Goal: Information Seeking & Learning: Learn about a topic

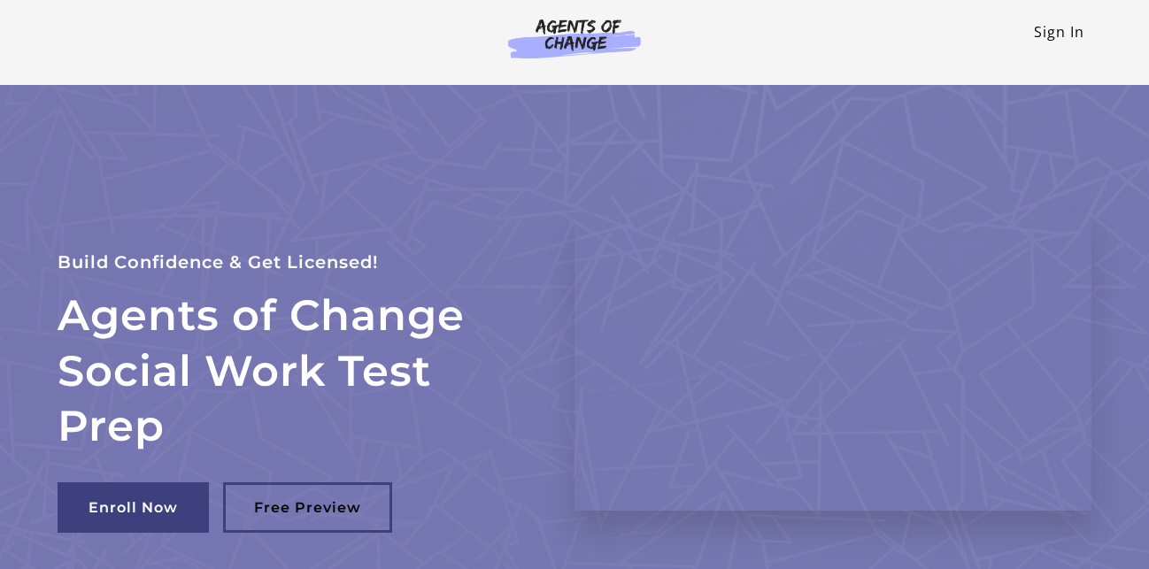
click at [1044, 39] on link "Sign In" at bounding box center [1059, 31] width 50 height 19
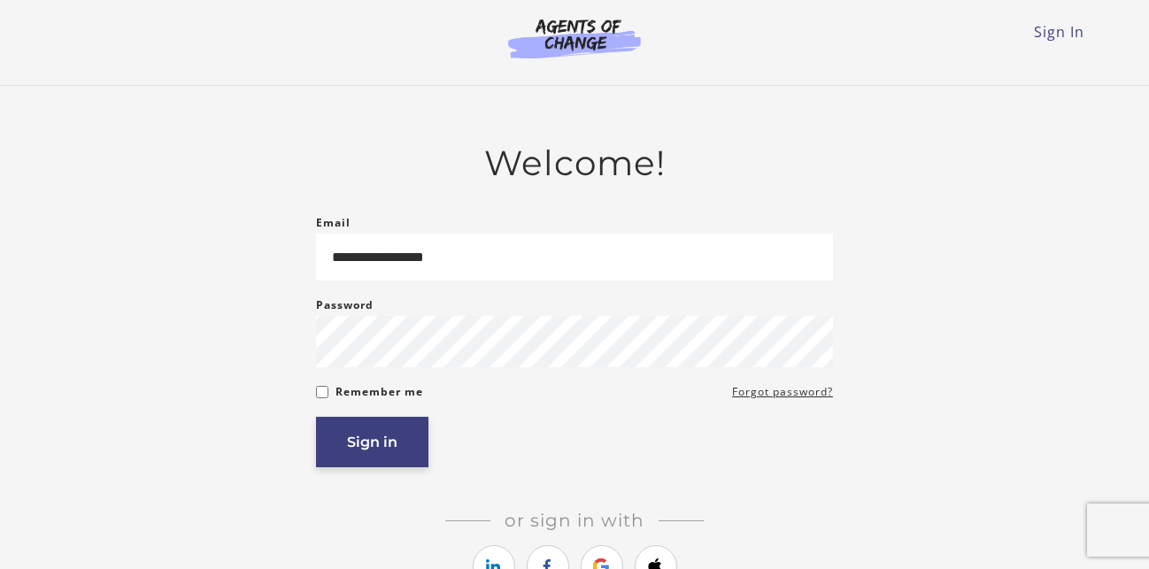
click at [370, 448] on button "Sign in" at bounding box center [372, 442] width 112 height 50
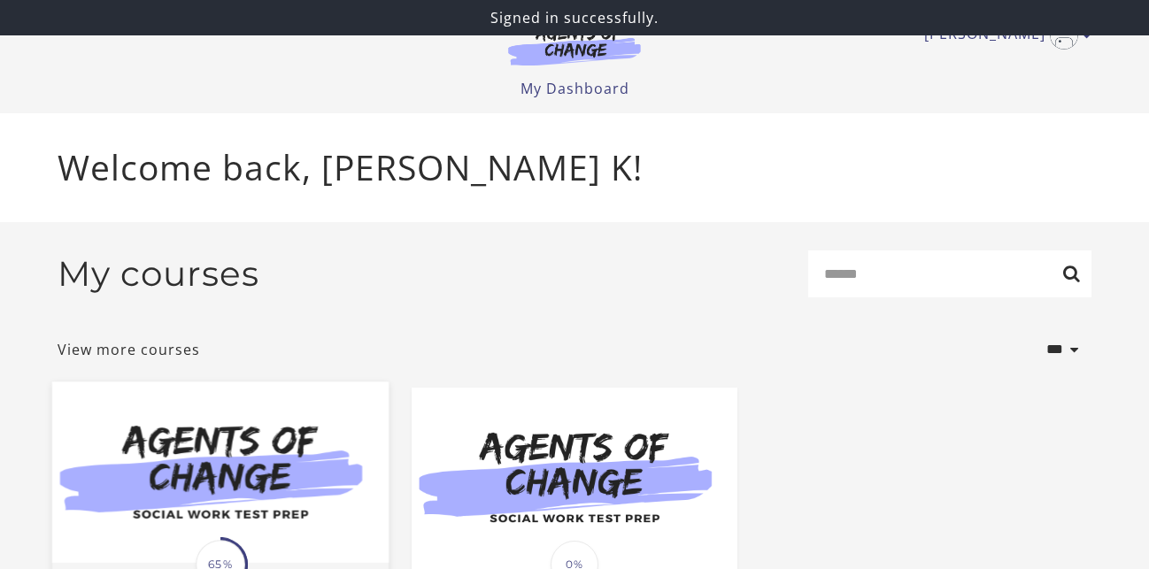
click at [267, 468] on img at bounding box center [220, 472] width 336 height 181
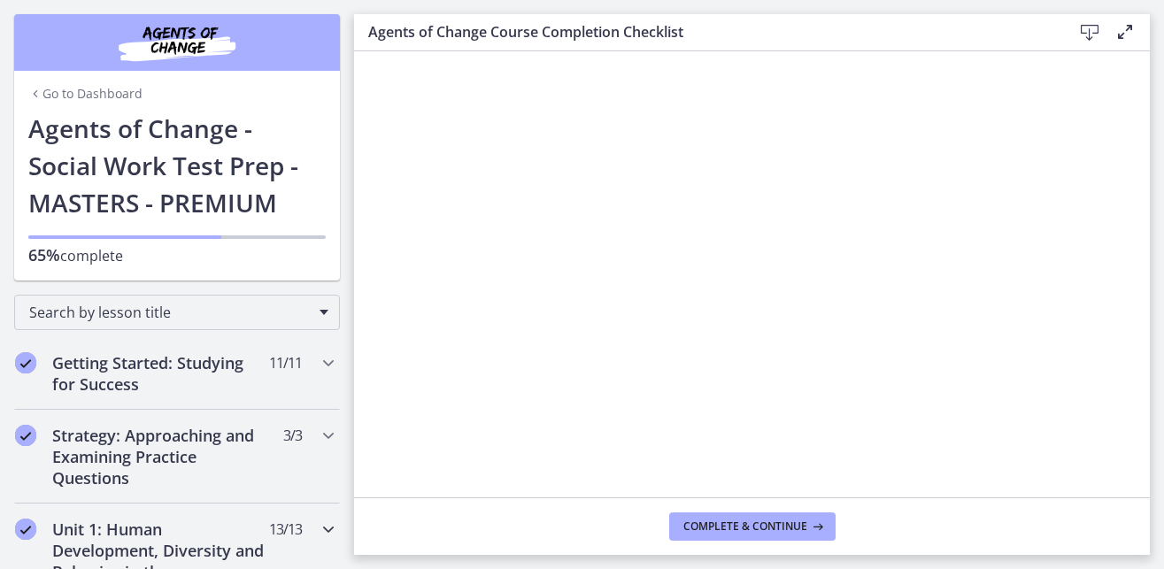
click at [165, 521] on h2 "Unit 1: Human Development, Diversity and Behavior in the Environment" at bounding box center [160, 561] width 216 height 85
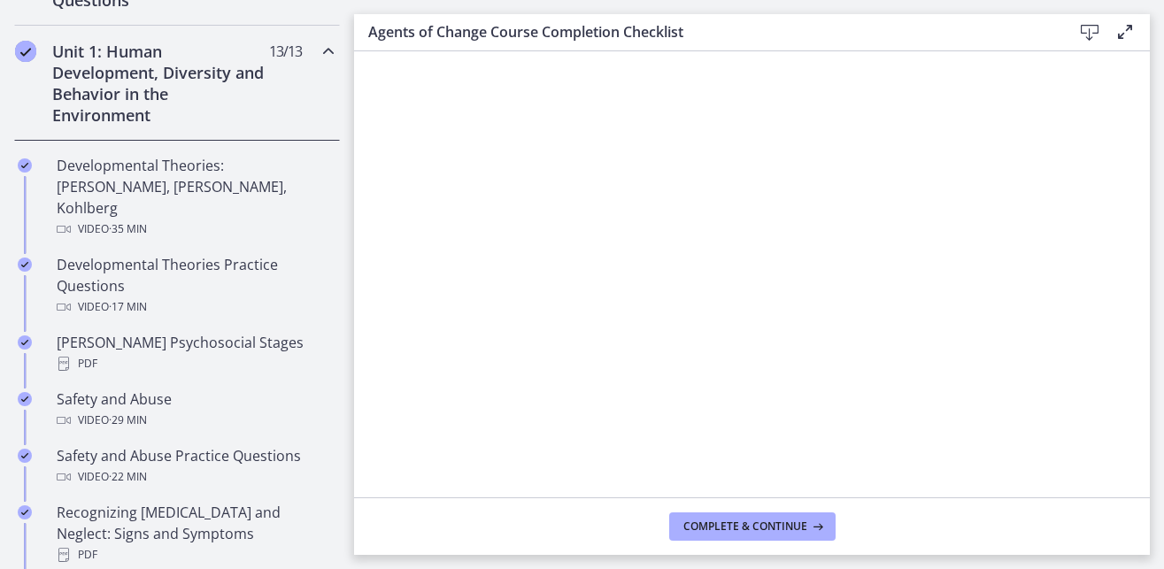
scroll to position [498, 0]
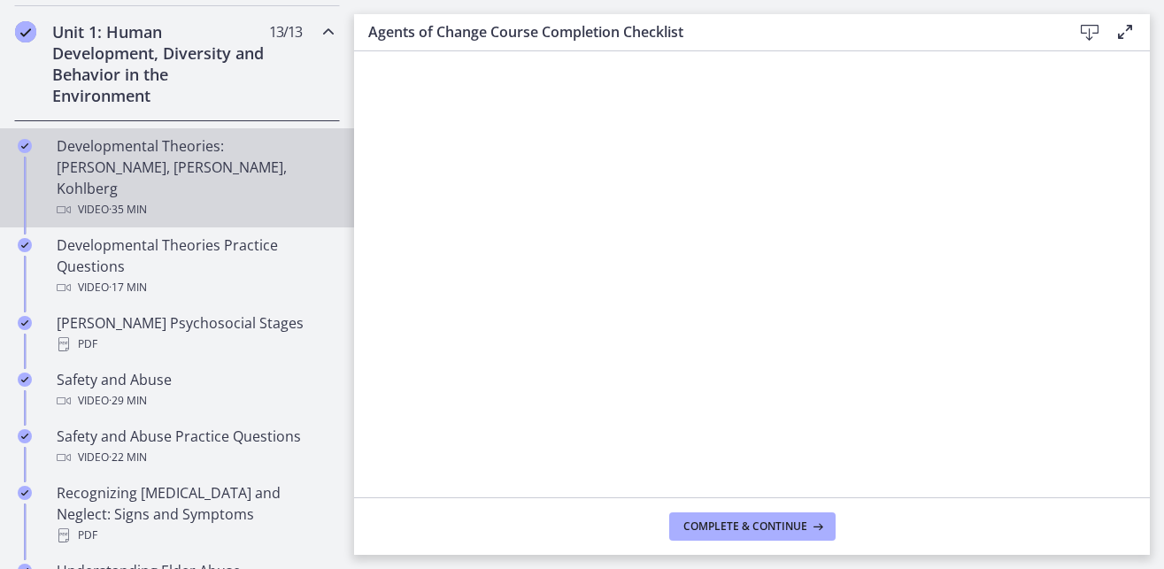
click at [127, 166] on div "Developmental Theories: [PERSON_NAME], [PERSON_NAME], Kohlberg Video · 35 min" at bounding box center [195, 177] width 276 height 85
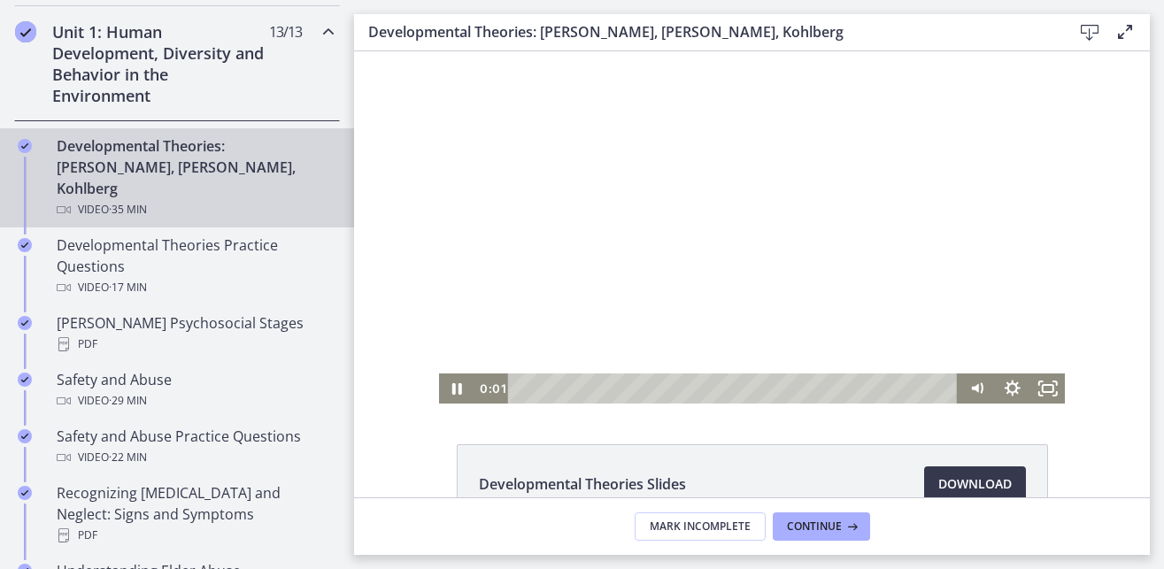
click at [805, 182] on div at bounding box center [752, 227] width 627 height 352
click at [1040, 390] on icon "Fullscreen" at bounding box center [1047, 389] width 42 height 36
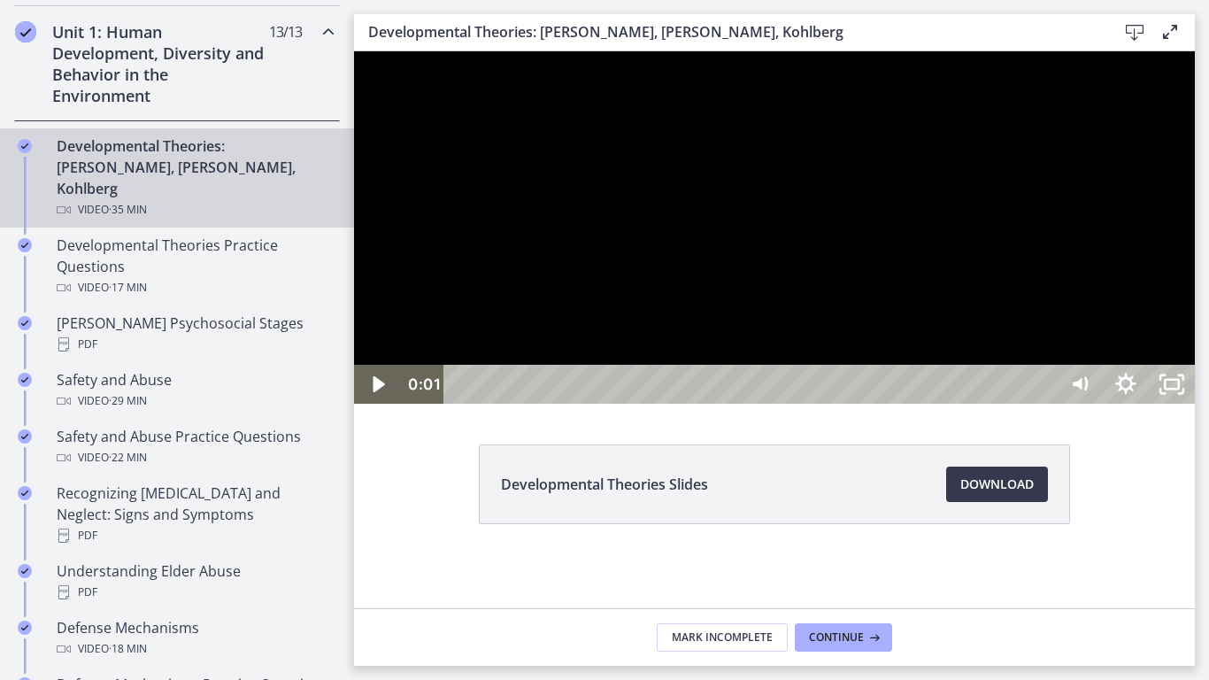
click at [933, 404] on div at bounding box center [774, 227] width 841 height 352
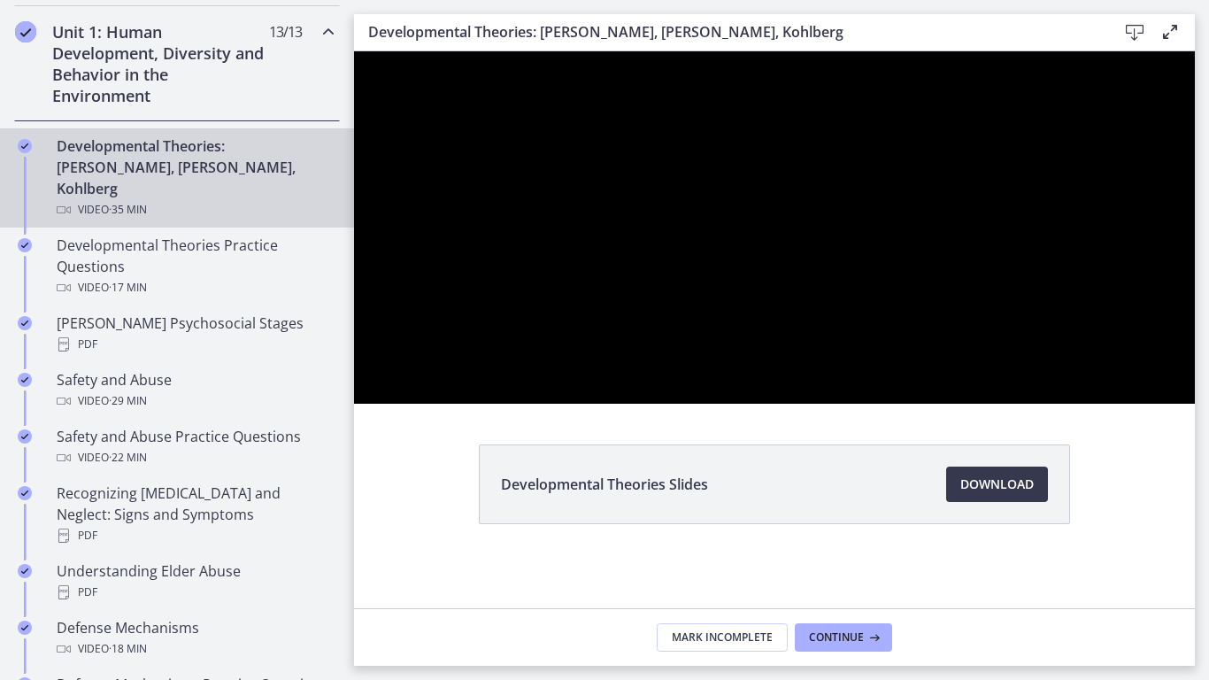
click at [767, 215] on div at bounding box center [774, 227] width 841 height 352
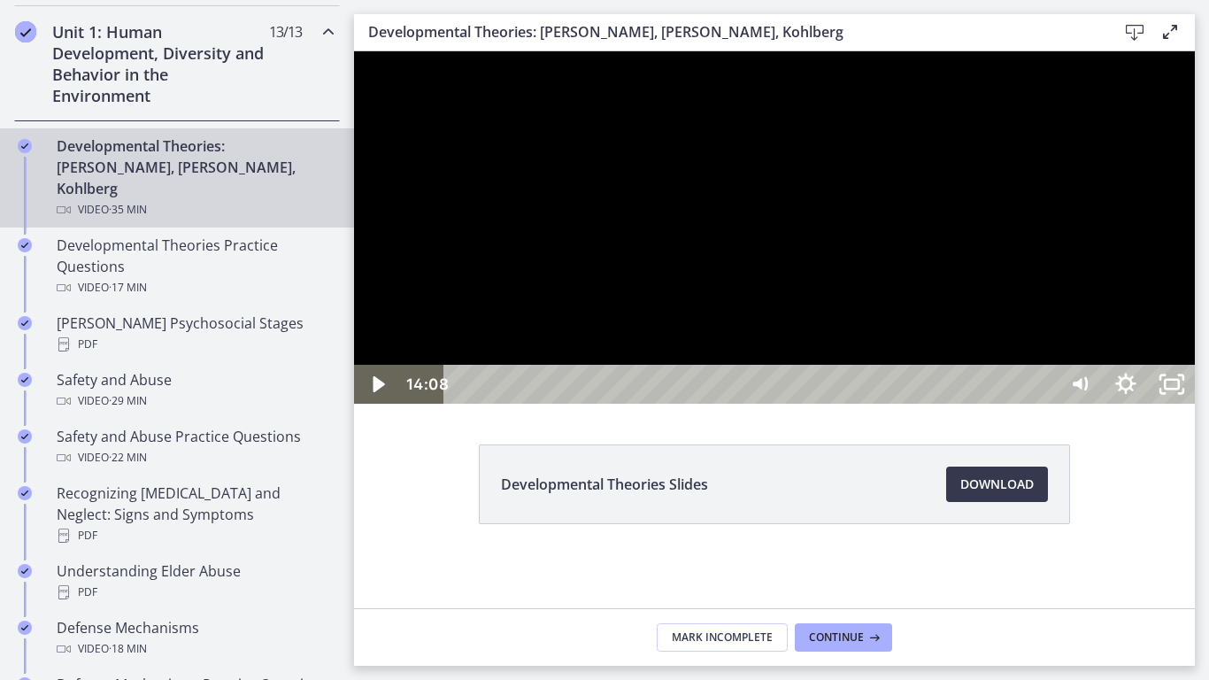
click at [767, 215] on div at bounding box center [774, 227] width 841 height 352
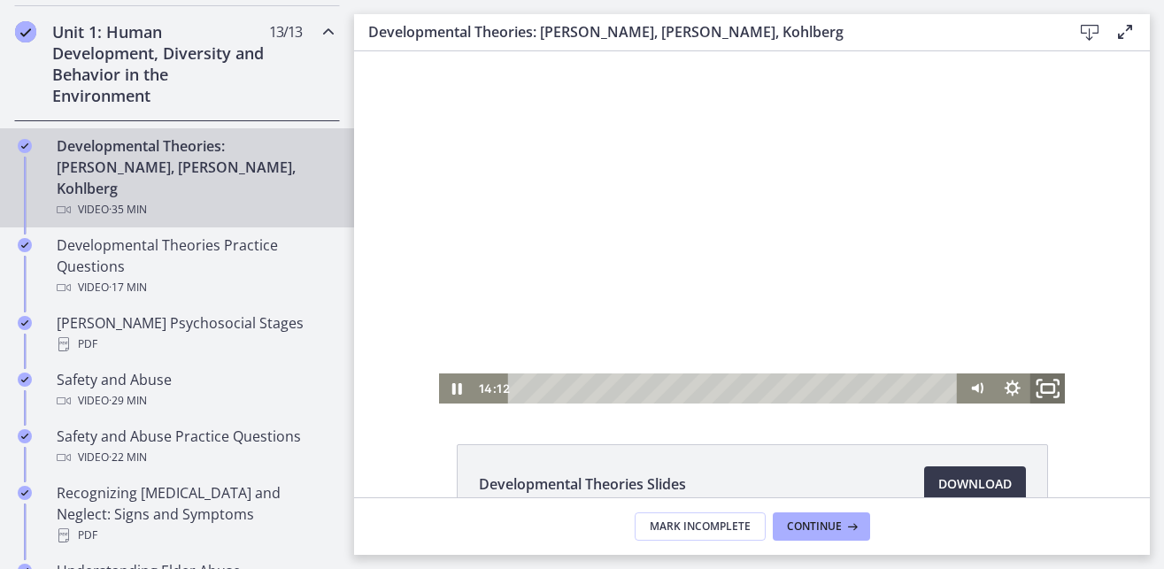
click at [1045, 395] on icon "Fullscreen" at bounding box center [1047, 389] width 42 height 36
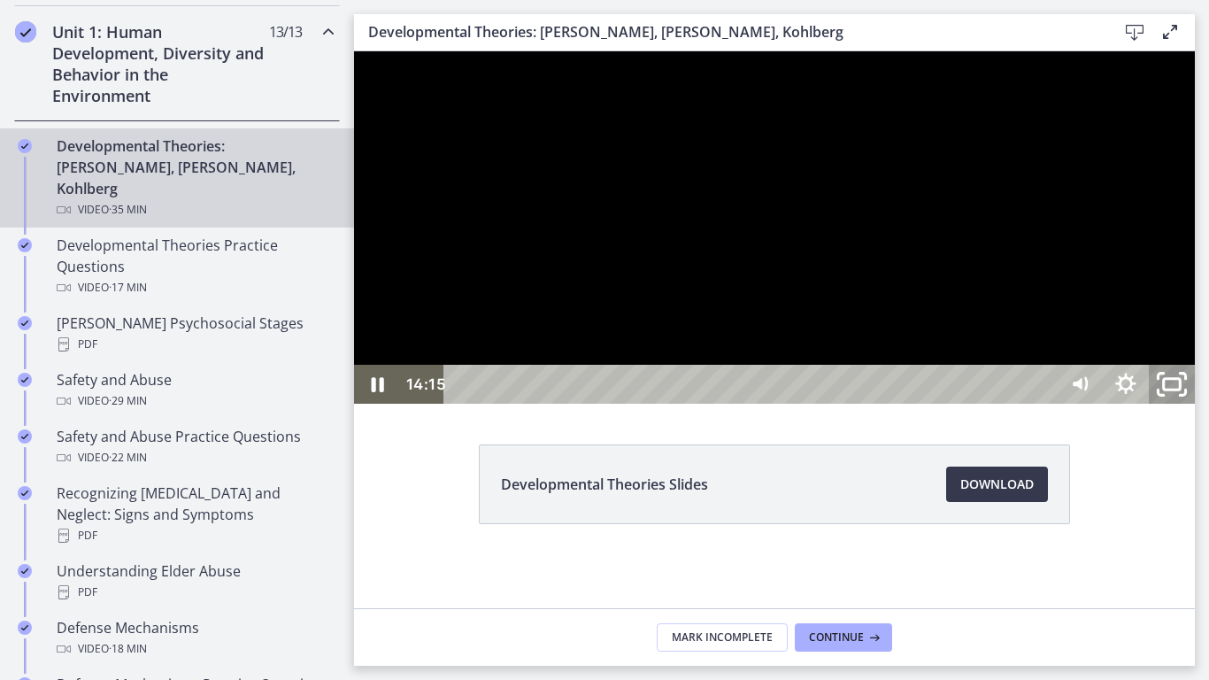
click at [1163, 408] on icon "Unfullscreen" at bounding box center [1172, 384] width 55 height 47
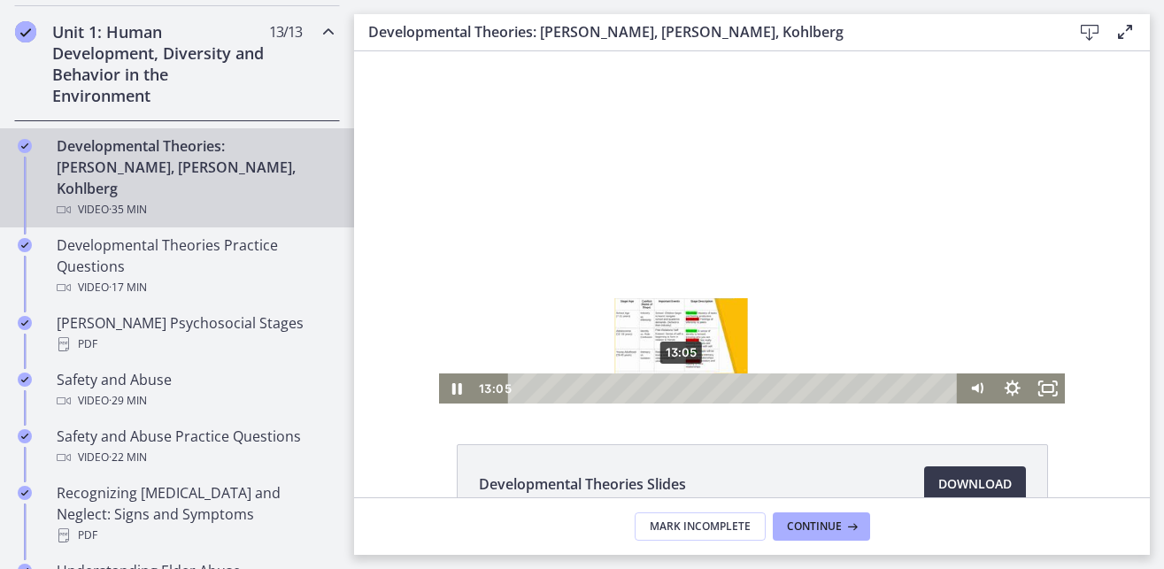
click at [675, 388] on div "13:05" at bounding box center [735, 389] width 429 height 30
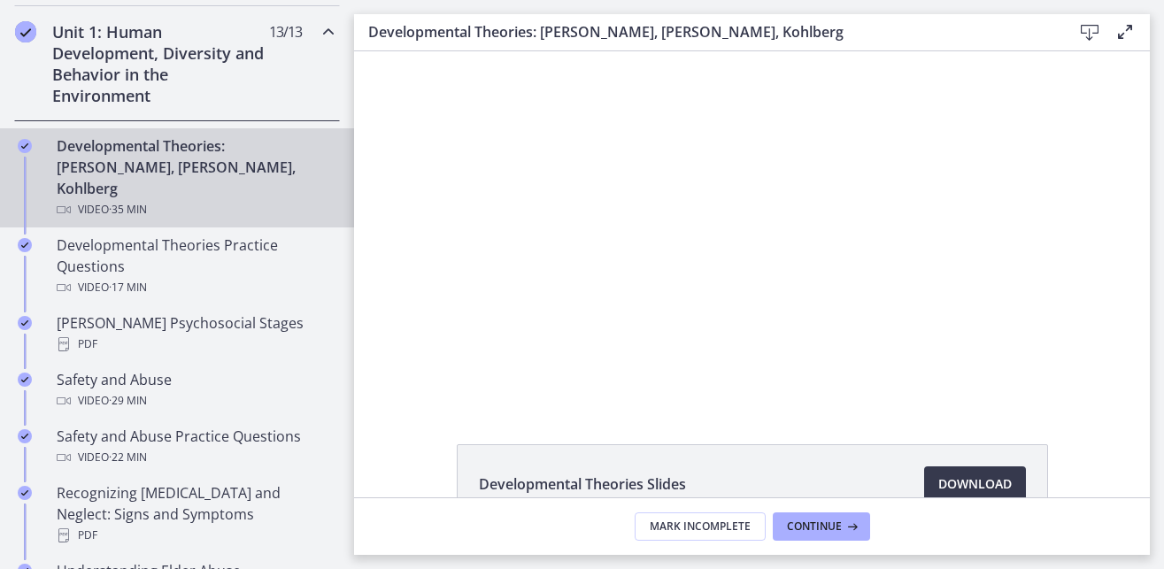
scroll to position [112, 0]
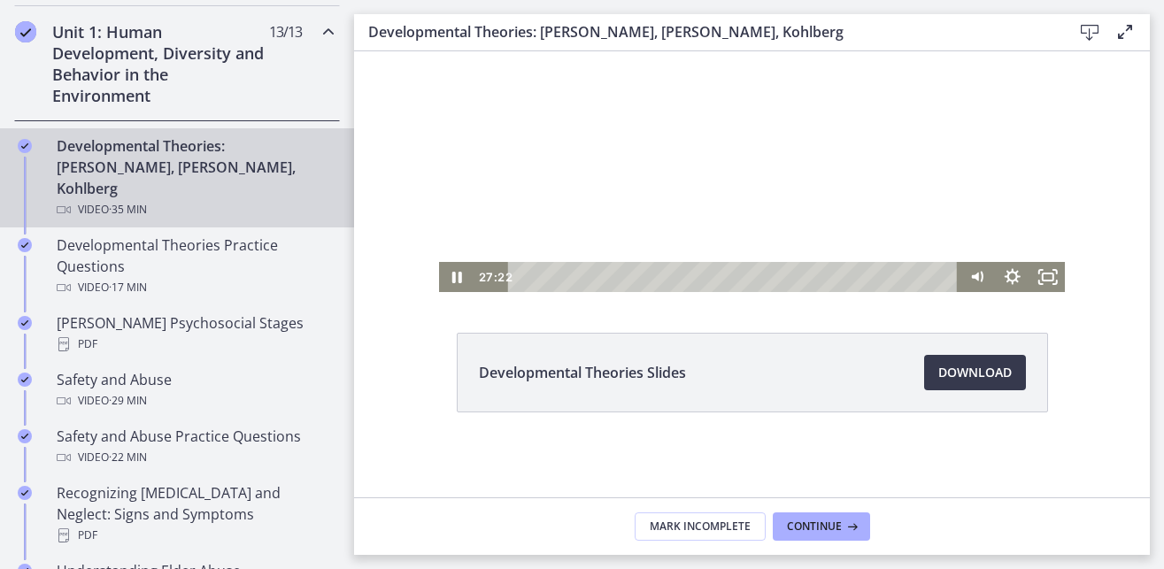
click at [737, 100] on div at bounding box center [752, 116] width 627 height 352
